Goal: Transaction & Acquisition: Purchase product/service

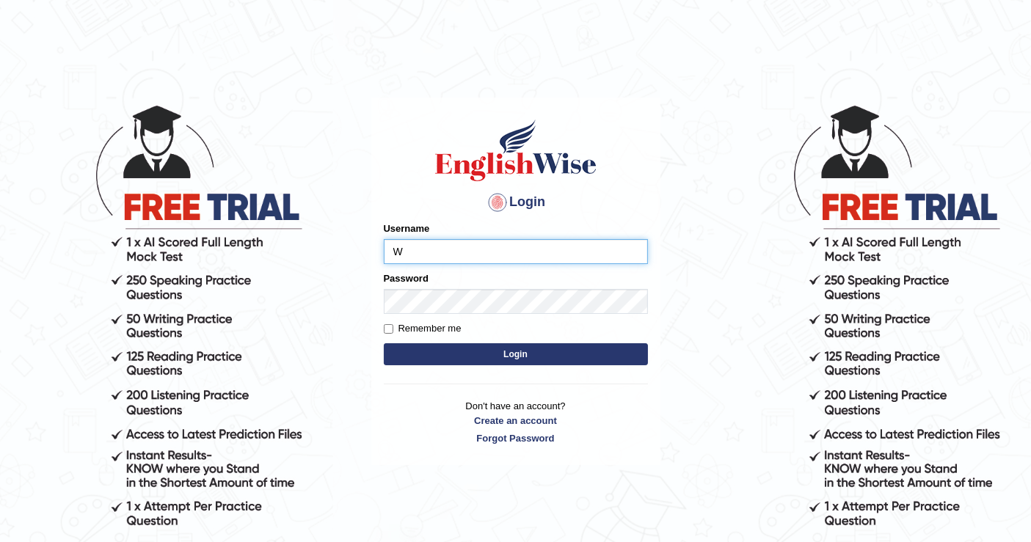
type input "[PERSON_NAME]"
drag, startPoint x: 519, startPoint y: 355, endPoint x: 515, endPoint y: 344, distance: 11.6
click at [520, 355] on button "Login" at bounding box center [516, 354] width 264 height 22
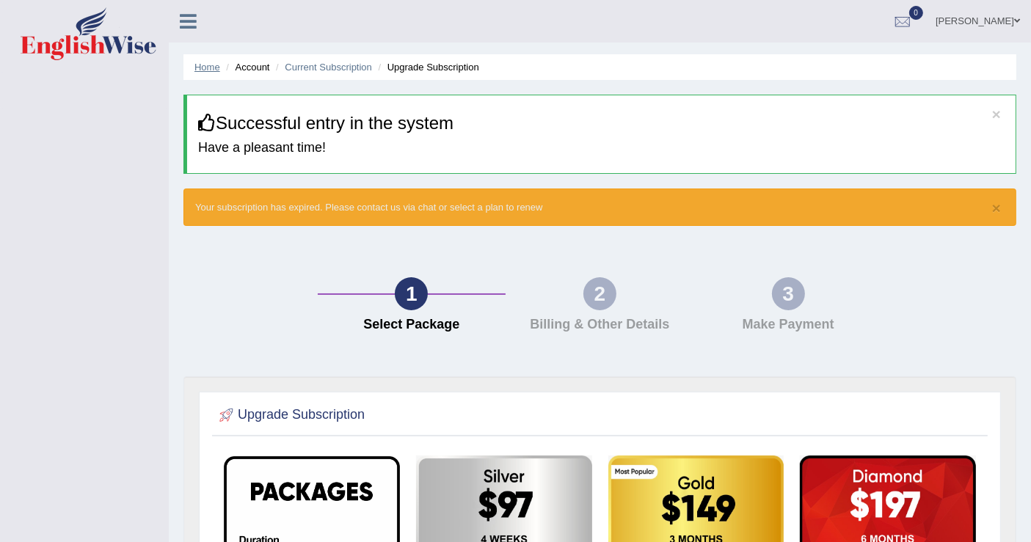
click at [208, 68] on link "Home" at bounding box center [207, 67] width 26 height 11
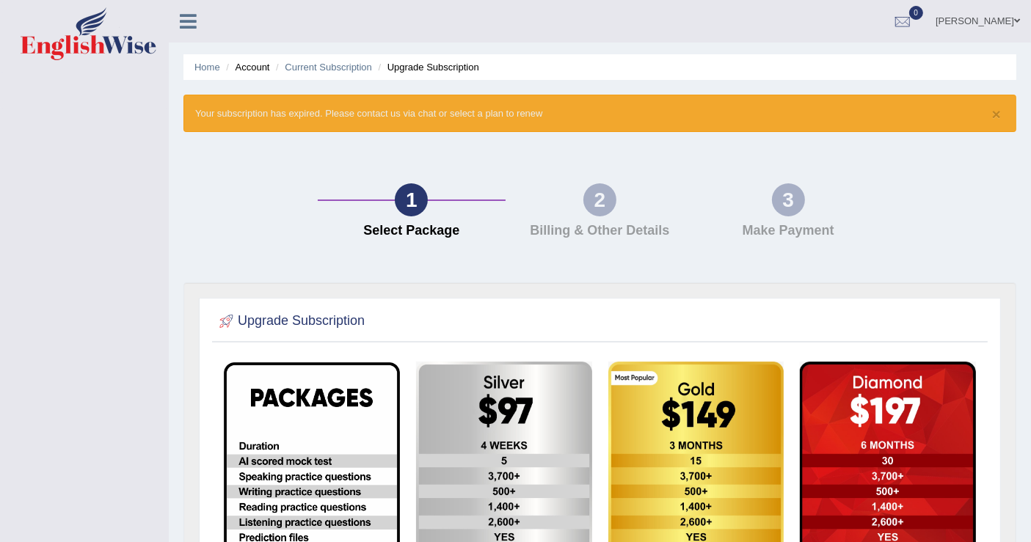
click at [263, 60] on li "Account" at bounding box center [245, 67] width 47 height 14
click at [254, 63] on li "Account" at bounding box center [245, 67] width 47 height 14
click at [332, 65] on link "Current Subscription" at bounding box center [328, 67] width 87 height 11
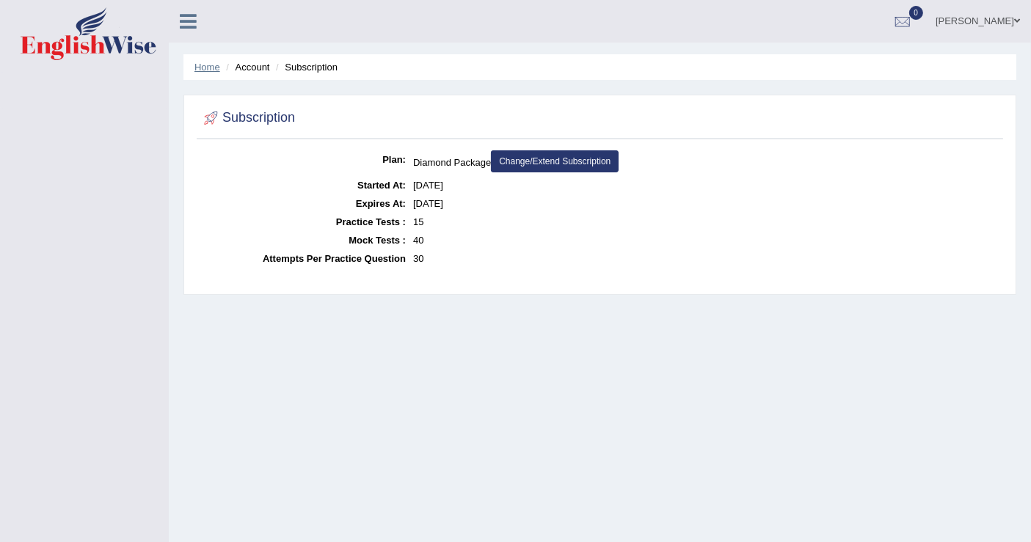
click at [214, 64] on link "Home" at bounding box center [207, 67] width 26 height 11
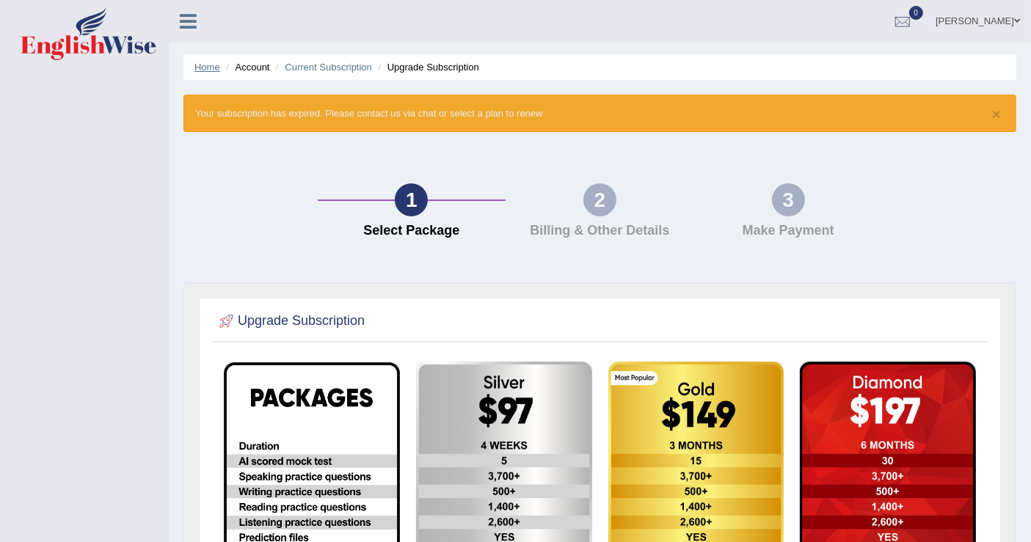
click at [201, 68] on link "Home" at bounding box center [207, 67] width 26 height 11
click at [192, 22] on icon at bounding box center [188, 21] width 17 height 19
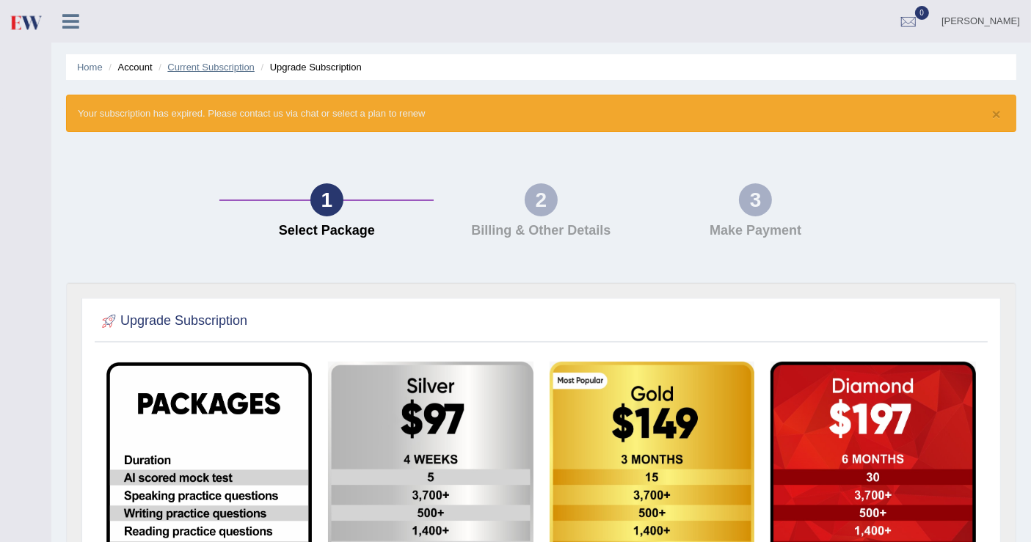
click at [224, 70] on link "Current Subscription" at bounding box center [210, 67] width 87 height 11
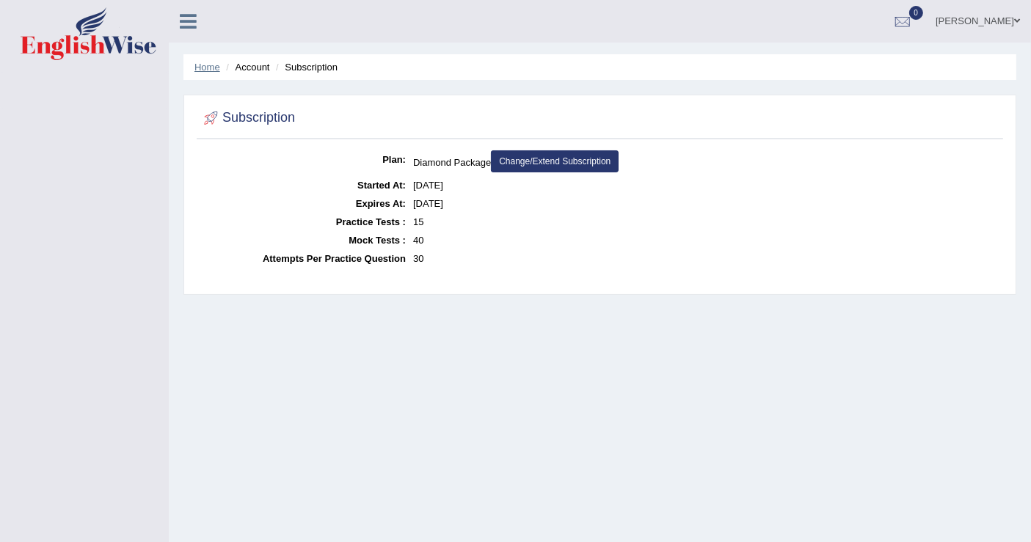
click at [208, 62] on link "Home" at bounding box center [207, 67] width 26 height 11
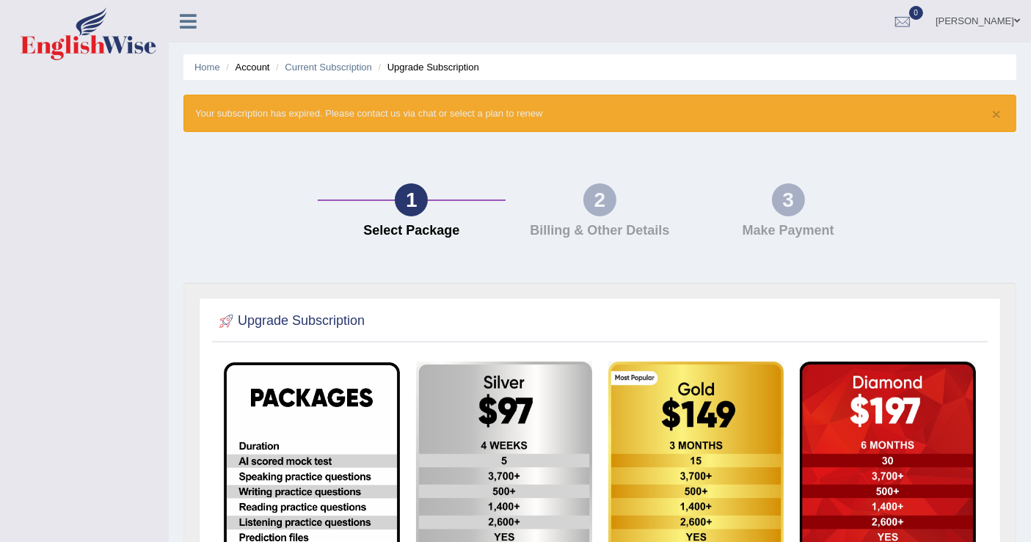
click at [603, 206] on div "2" at bounding box center [599, 199] width 33 height 33
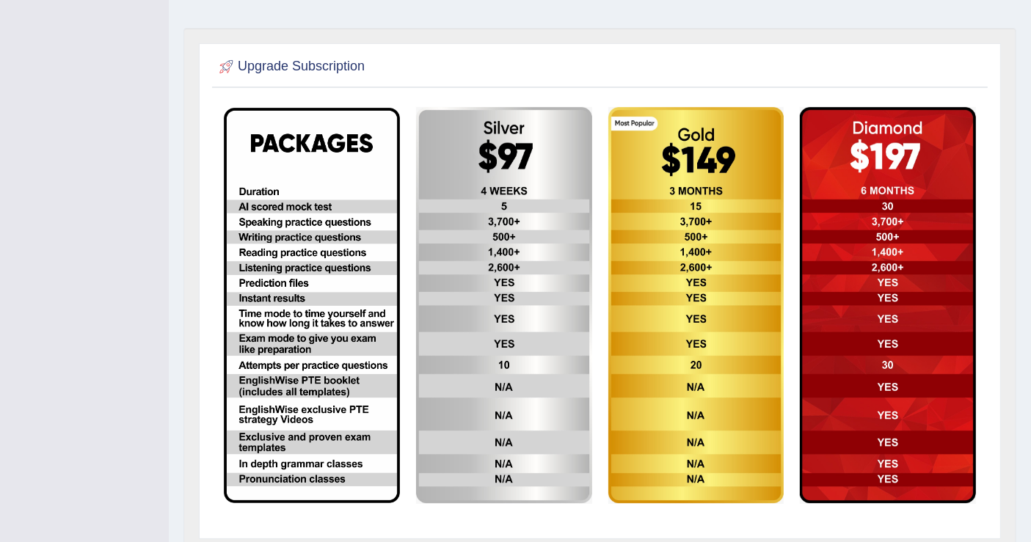
scroll to position [326, 0]
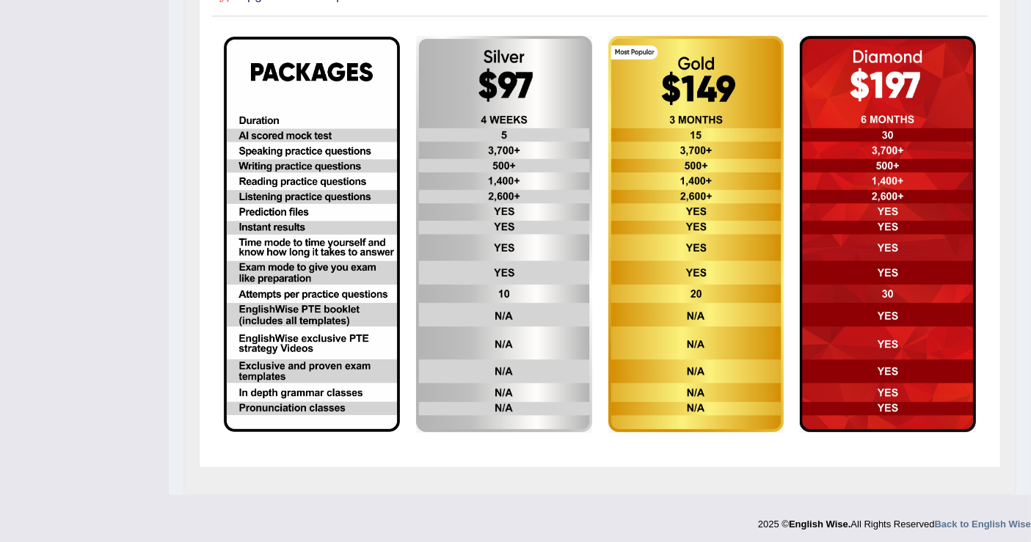
click at [505, 90] on img at bounding box center [504, 234] width 176 height 397
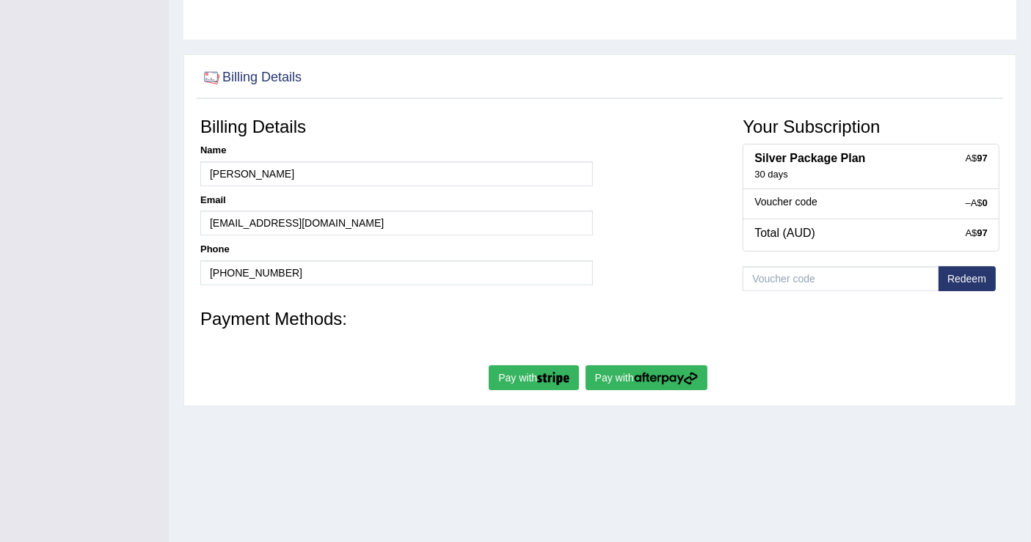
scroll to position [228, 0]
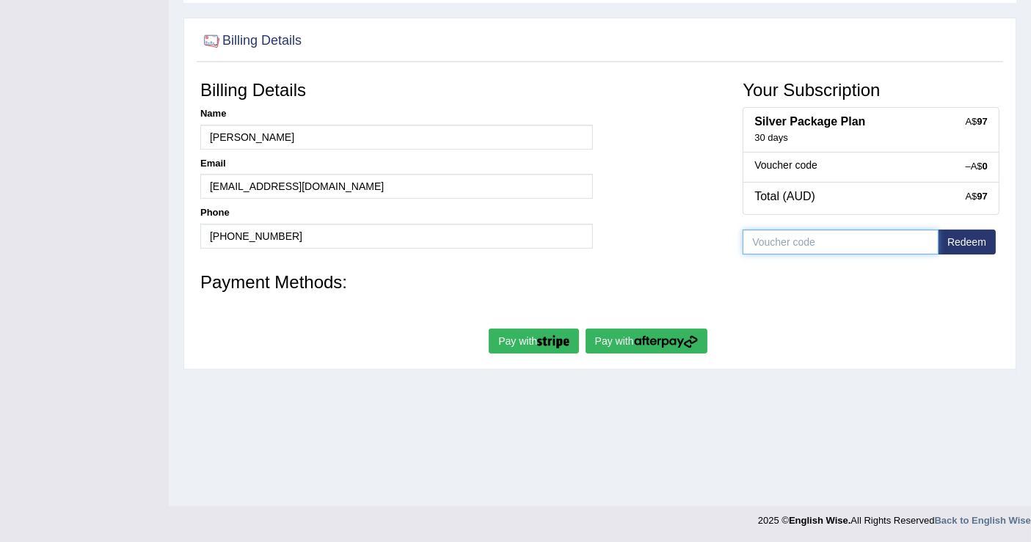
click at [867, 244] on input "text" at bounding box center [841, 242] width 196 height 25
click at [528, 336] on button "Pay with" at bounding box center [534, 341] width 90 height 25
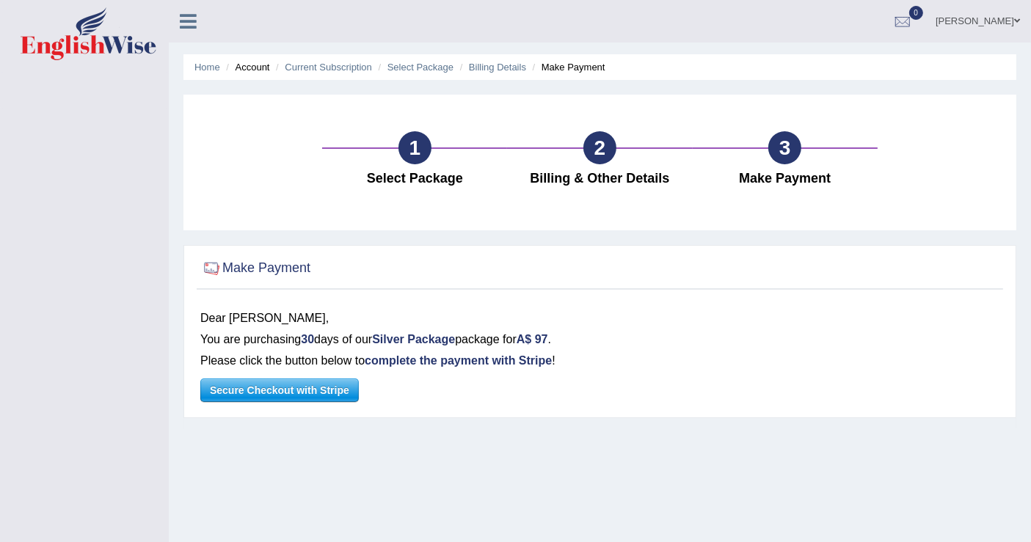
click at [276, 389] on span "Secure Checkout with Stripe" at bounding box center [279, 390] width 157 height 22
click at [774, 155] on div "3" at bounding box center [784, 147] width 33 height 33
click at [285, 385] on span "Secure Checkout with Stripe" at bounding box center [279, 390] width 157 height 22
click at [186, 17] on icon at bounding box center [188, 21] width 17 height 19
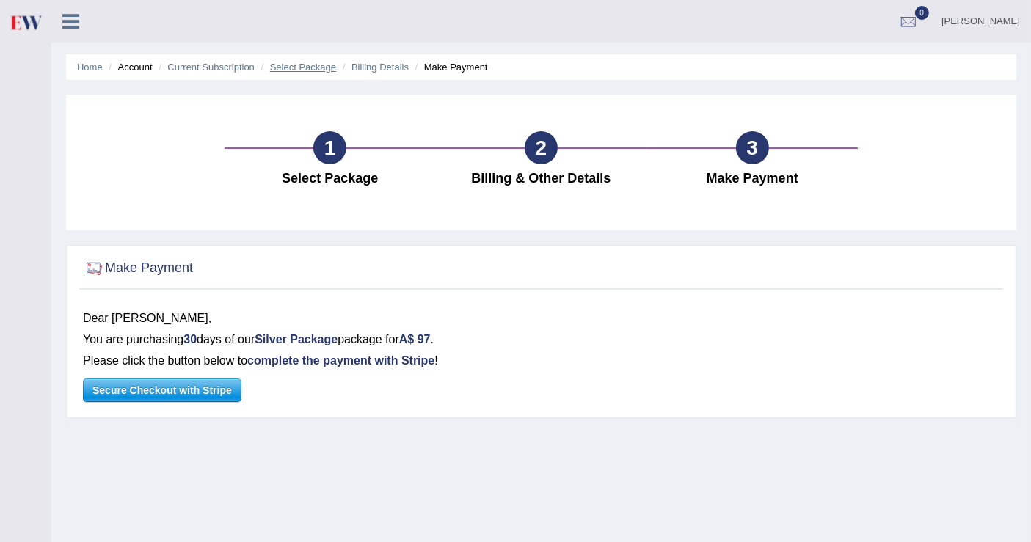
click at [304, 66] on link "Select Package" at bounding box center [303, 67] width 66 height 11
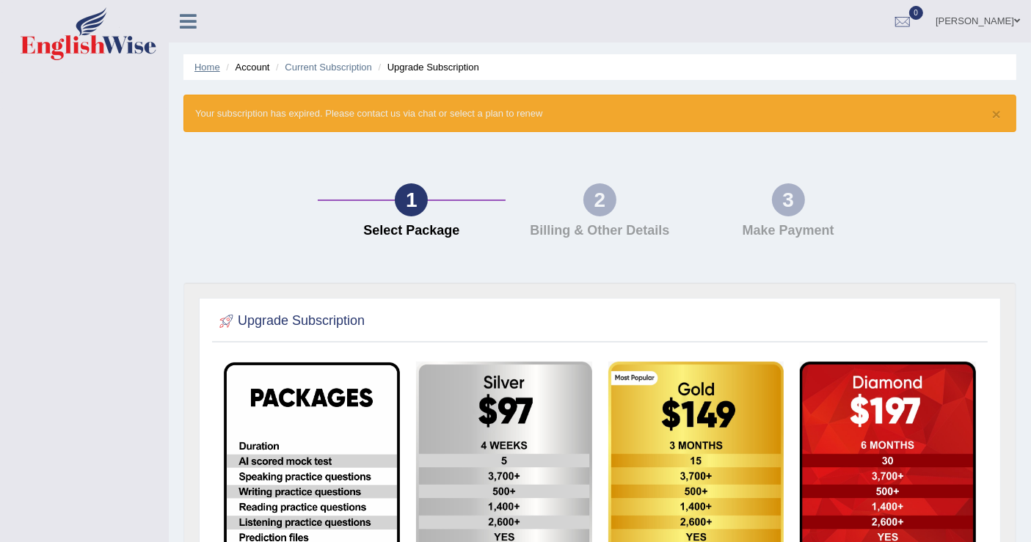
click at [205, 66] on link "Home" at bounding box center [207, 67] width 26 height 11
click at [190, 17] on icon at bounding box center [188, 21] width 17 height 19
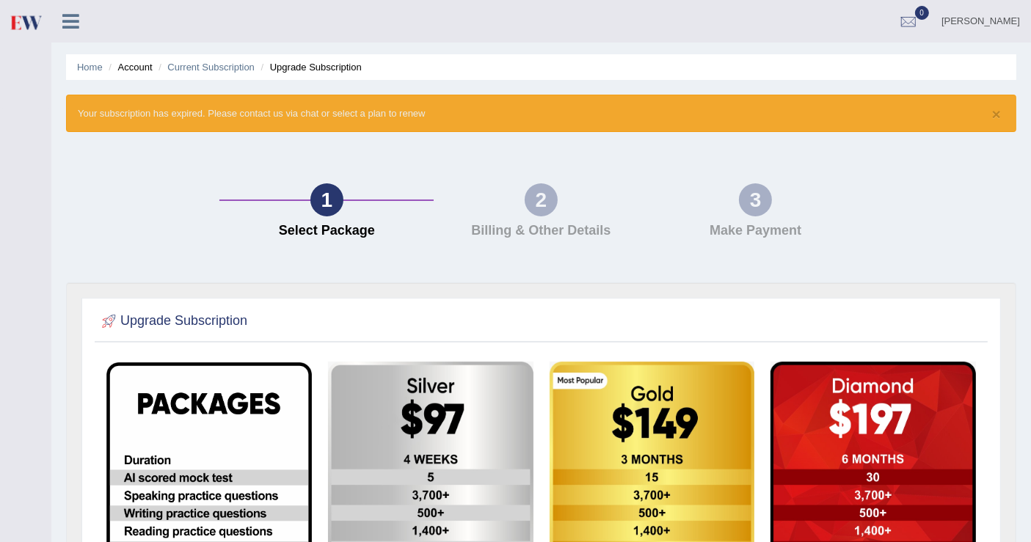
click at [67, 21] on icon at bounding box center [70, 21] width 17 height 19
